Goal: Task Accomplishment & Management: Use online tool/utility

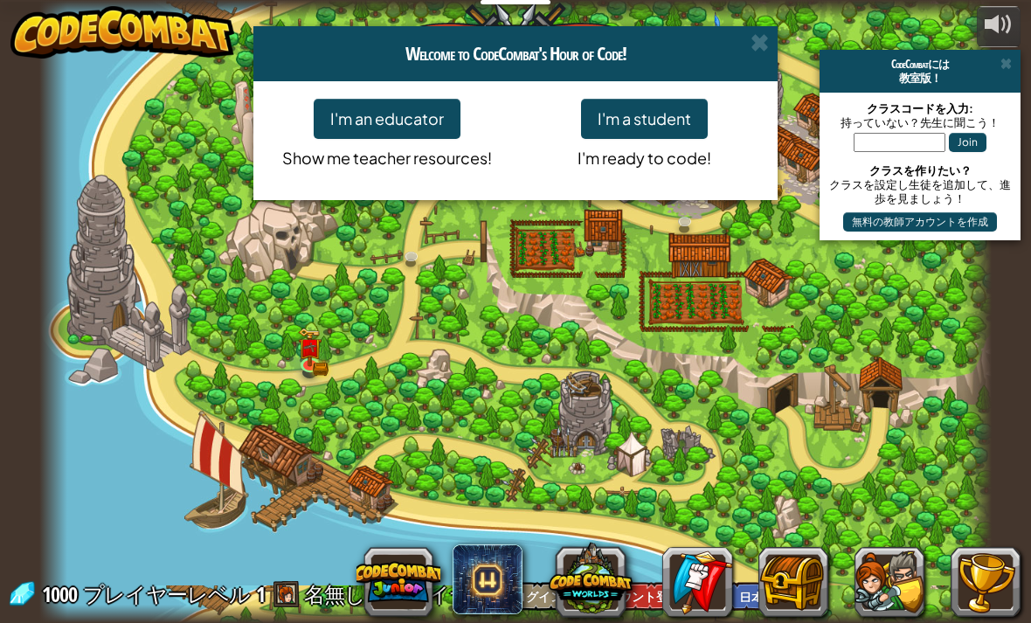
select select "ja"
click at [676, 104] on button "I'm a student" at bounding box center [644, 119] width 127 height 40
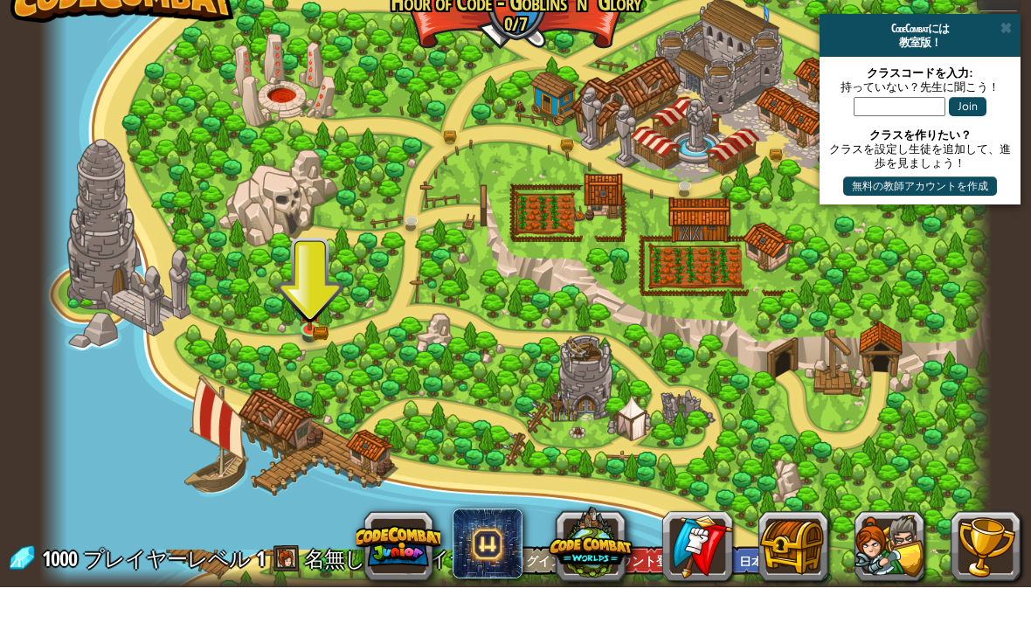
scroll to position [1, 0]
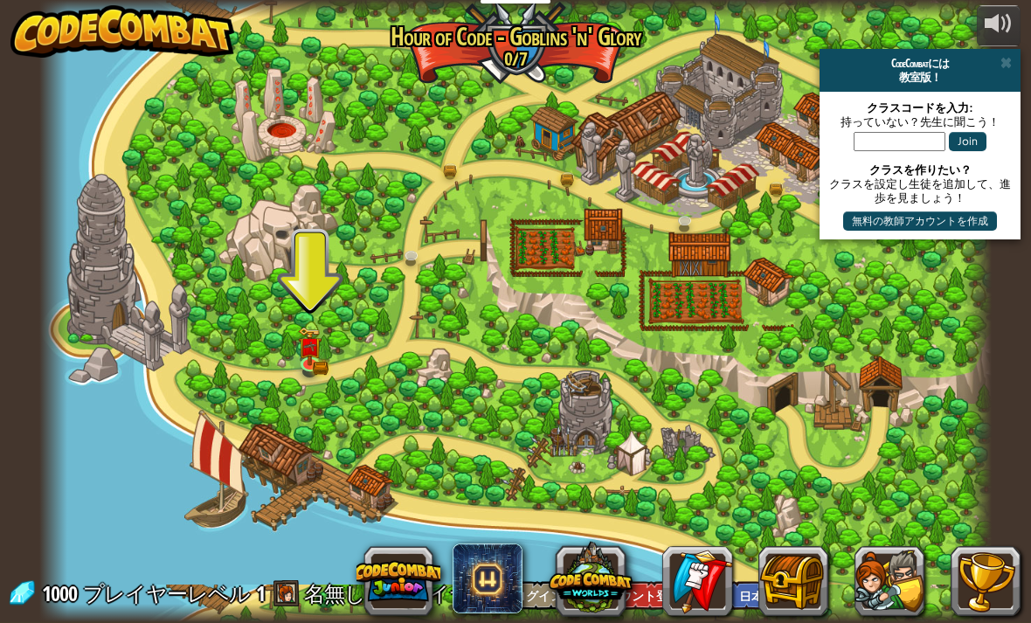
click at [319, 366] on link at bounding box center [311, 366] width 35 height 26
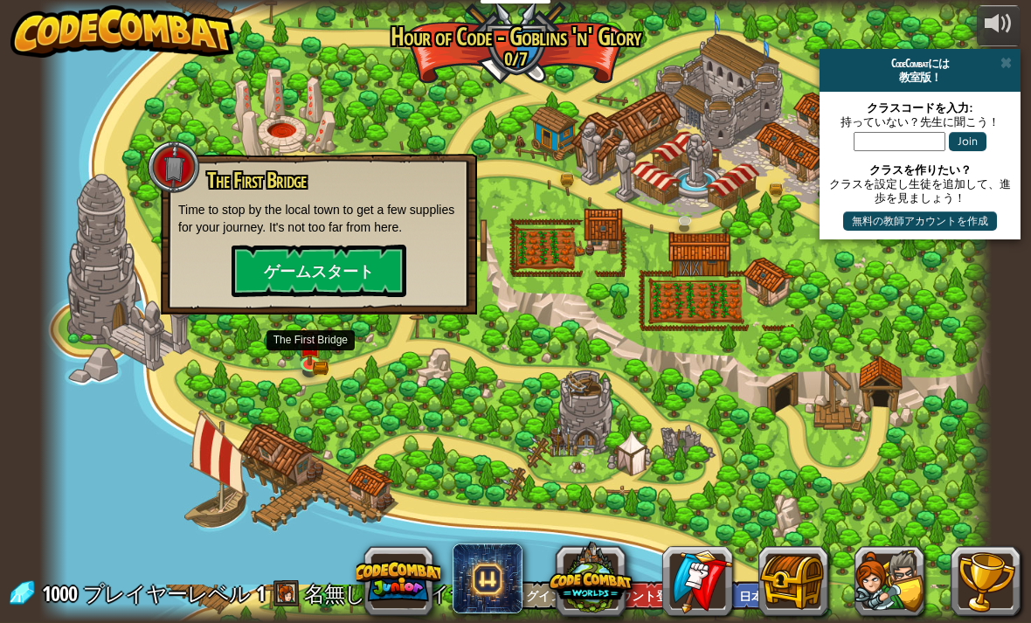
click at [327, 280] on button "ゲームスタート" at bounding box center [318, 271] width 175 height 52
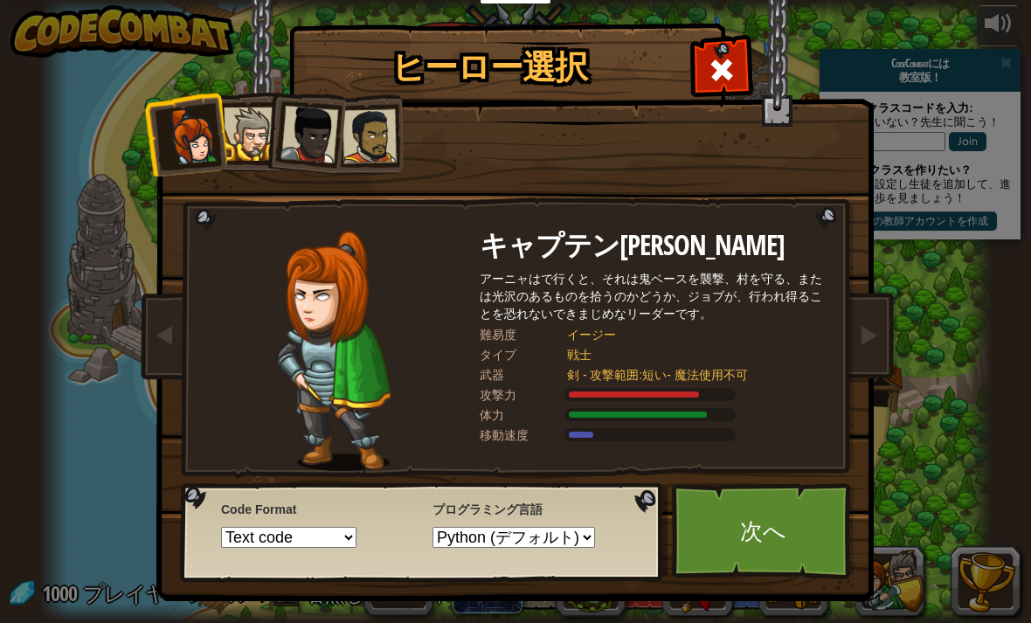
click at [241, 134] on div at bounding box center [250, 133] width 53 height 53
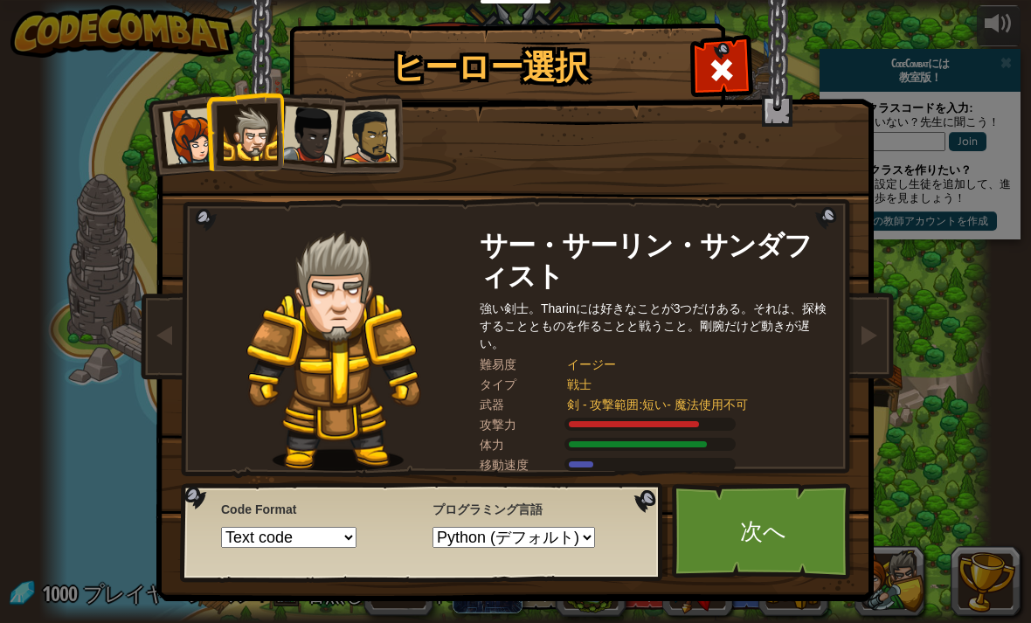
click at [231, 132] on div at bounding box center [250, 133] width 53 height 53
click at [200, 139] on div at bounding box center [191, 136] width 58 height 58
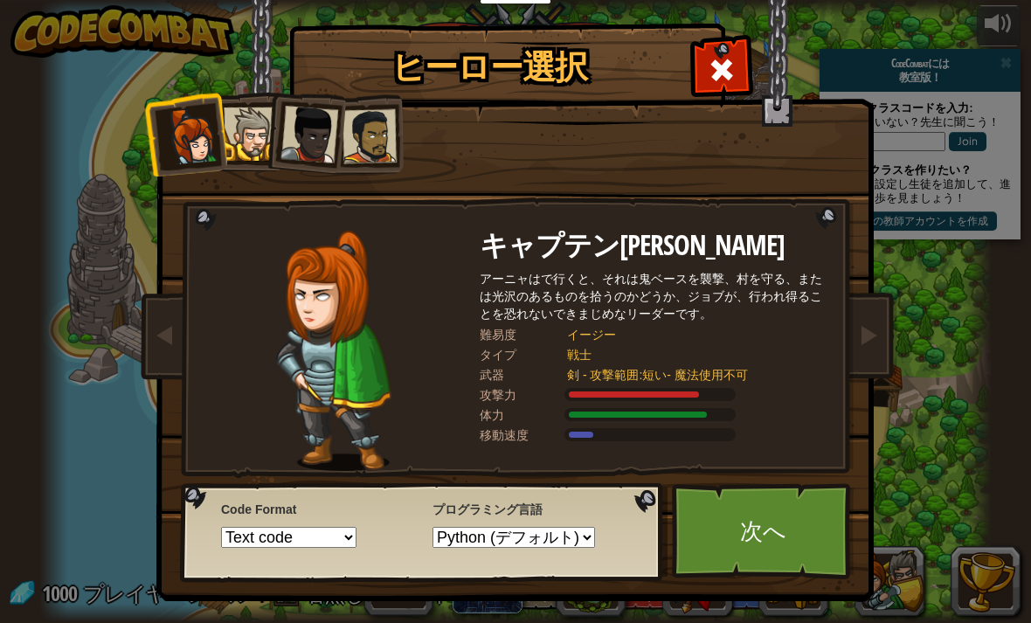
click at [345, 131] on div at bounding box center [369, 136] width 54 height 54
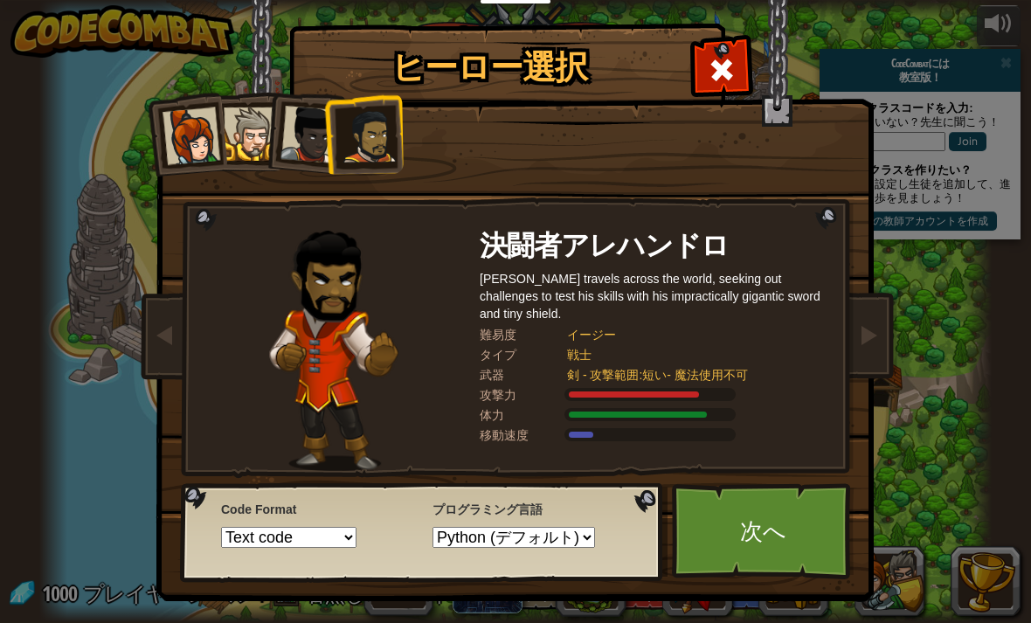
click at [295, 135] on div at bounding box center [309, 135] width 58 height 58
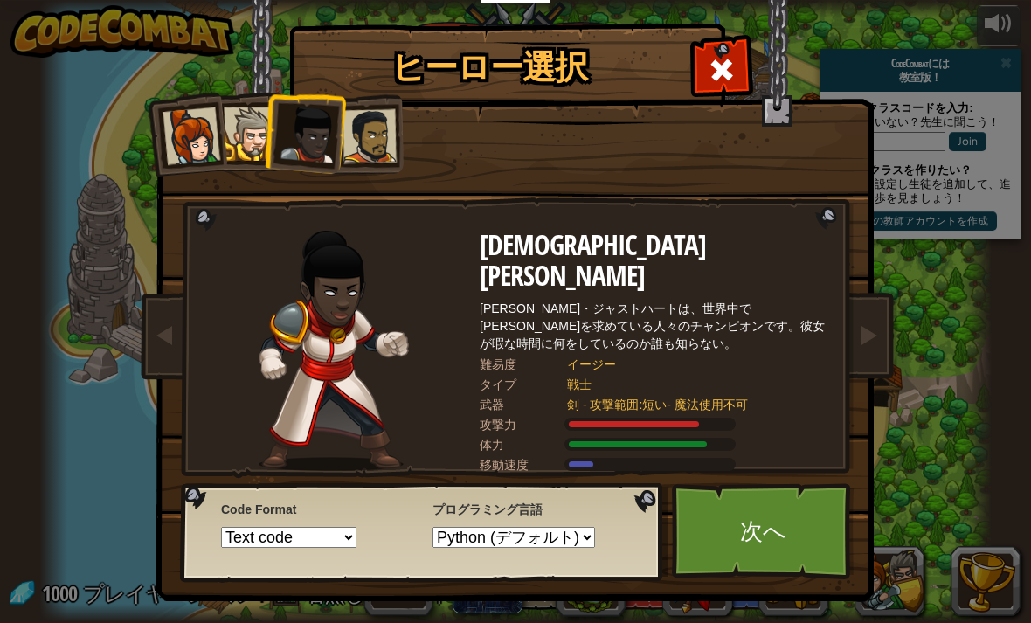
click at [390, 121] on div at bounding box center [369, 136] width 54 height 54
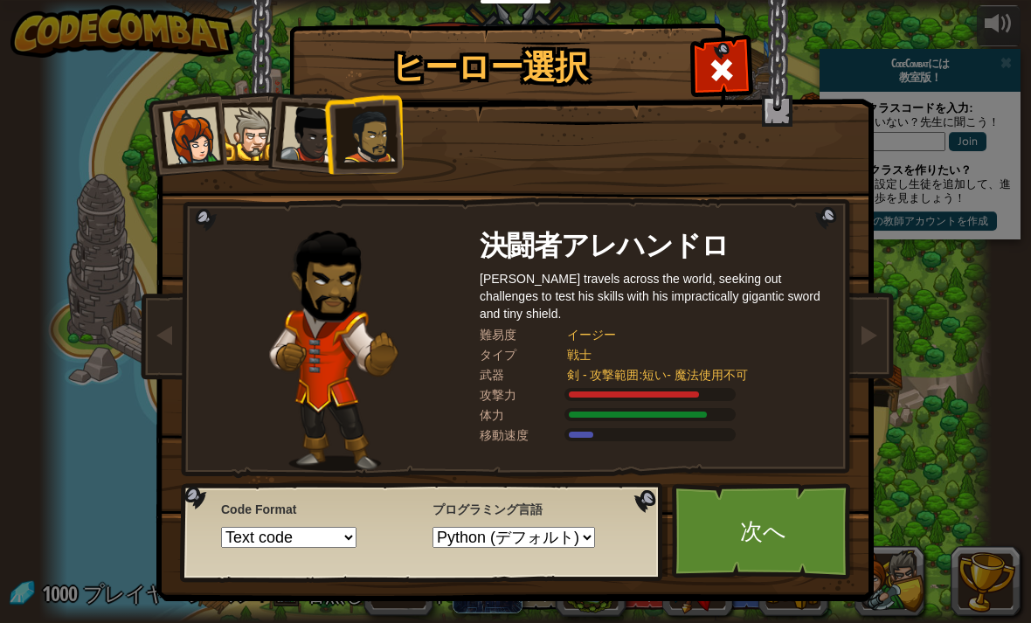
click at [255, 124] on div at bounding box center [250, 133] width 53 height 53
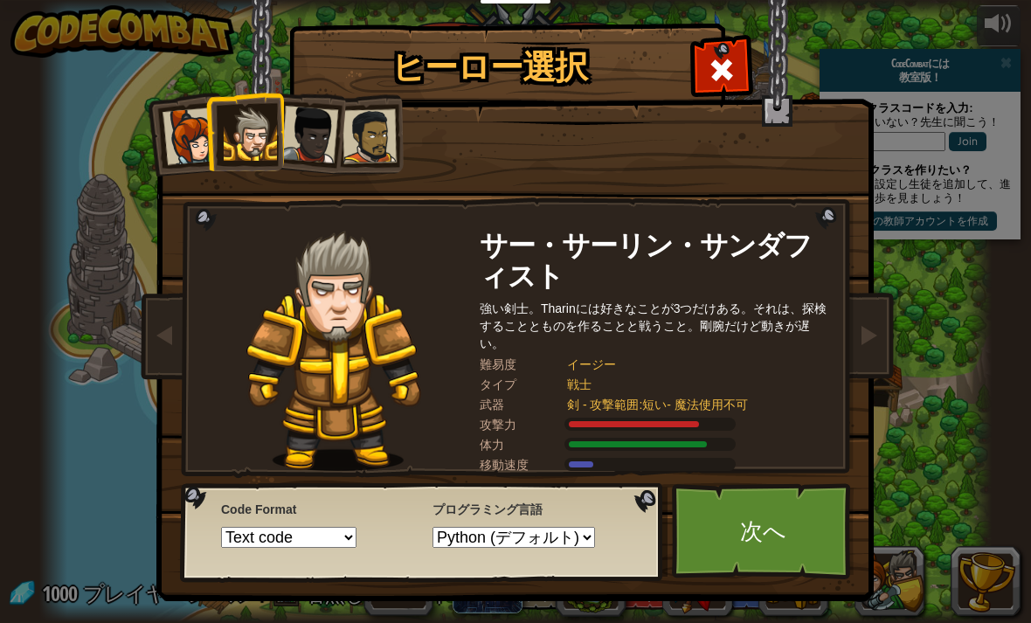
click at [174, 160] on div at bounding box center [191, 136] width 58 height 58
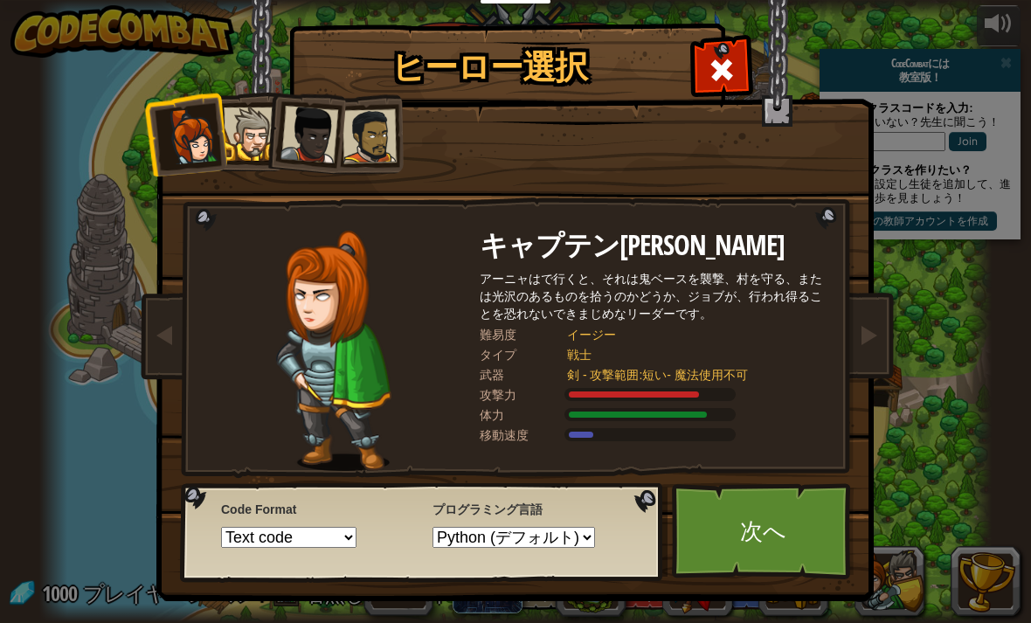
click at [246, 129] on div at bounding box center [250, 133] width 53 height 53
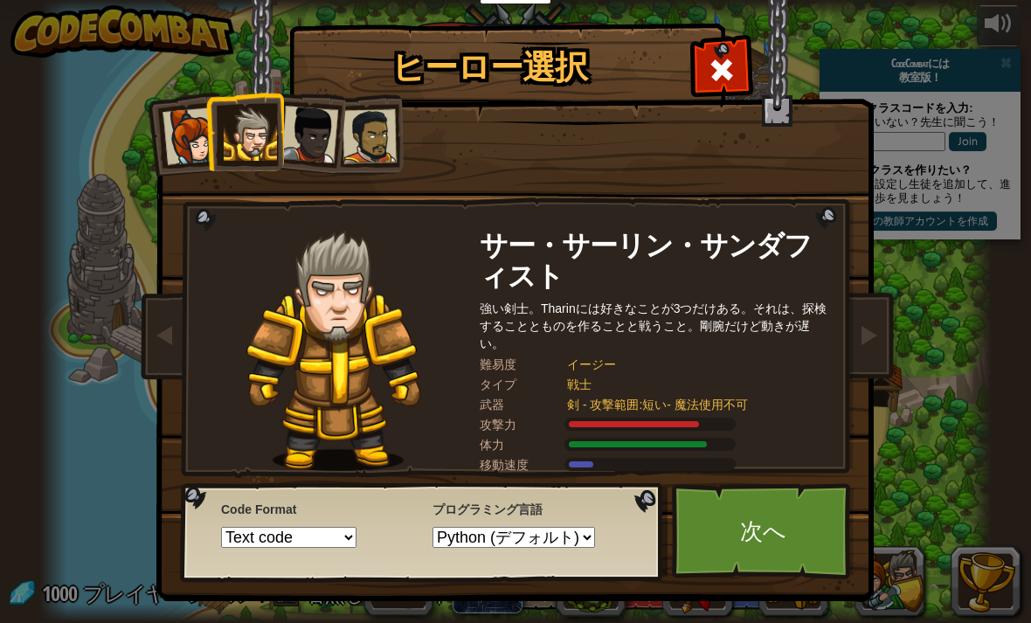
click at [755, 548] on link "次へ" at bounding box center [763, 531] width 183 height 96
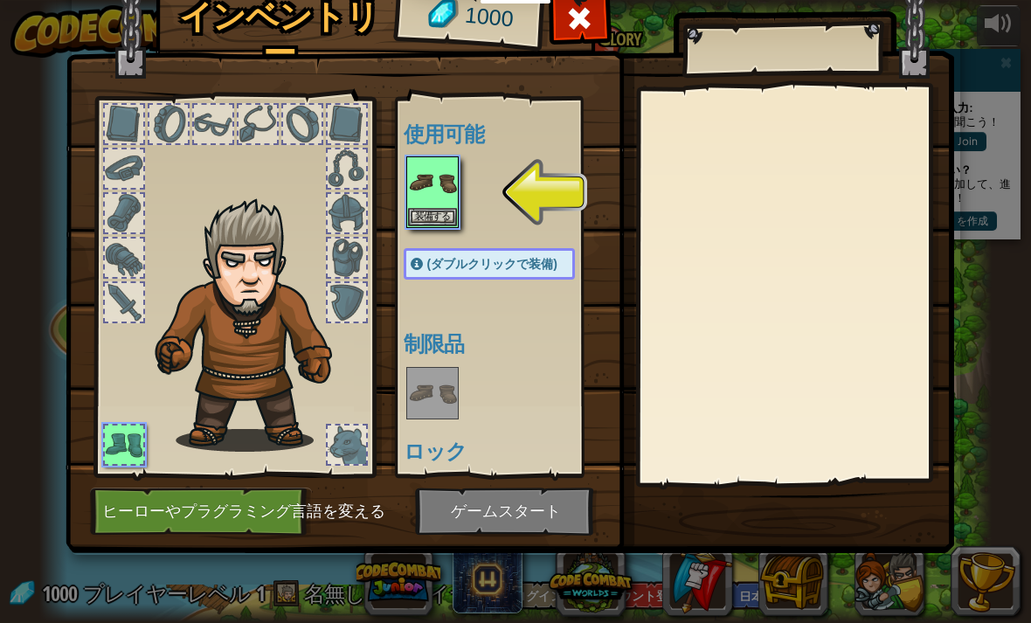
click at [432, 203] on img at bounding box center [432, 182] width 49 height 49
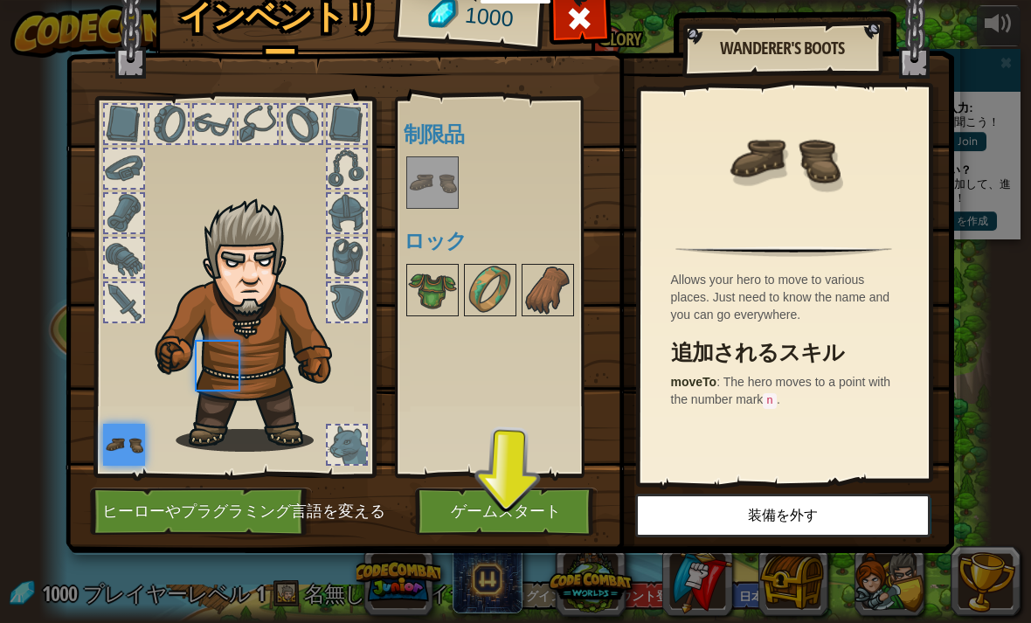
click at [445, 198] on img at bounding box center [432, 182] width 49 height 49
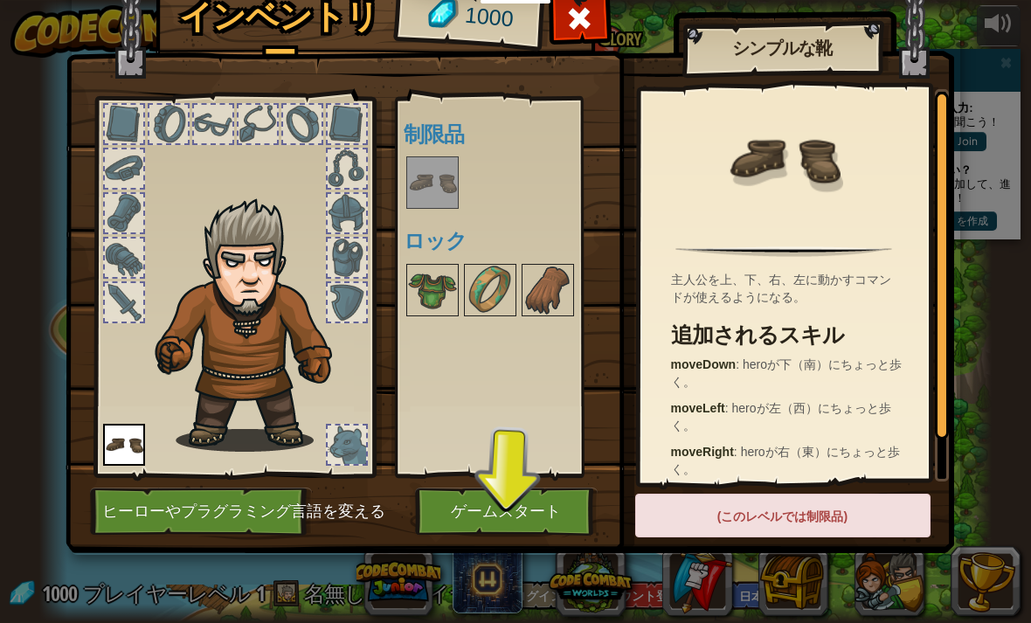
click at [509, 510] on button "ゲームスタート" at bounding box center [506, 511] width 183 height 48
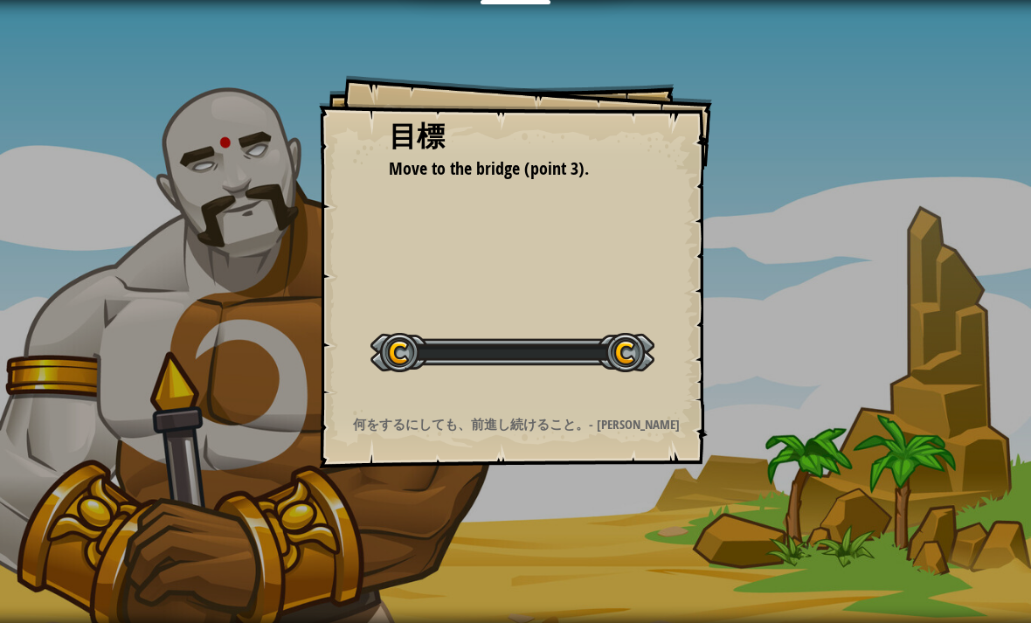
click at [502, 529] on div "目標 Move to the bridge (point 3). レベルスタート Error loading from server. Try refresh…" at bounding box center [515, 311] width 1031 height 623
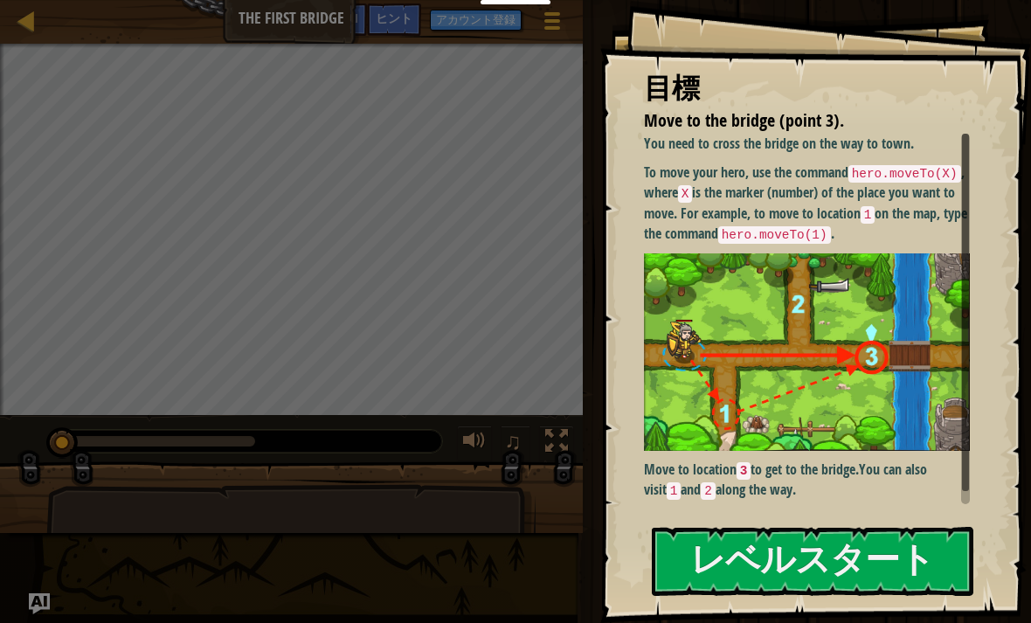
click at [688, 552] on button "レベルスタート" at bounding box center [812, 561] width 321 height 69
